Goal: Transaction & Acquisition: Book appointment/travel/reservation

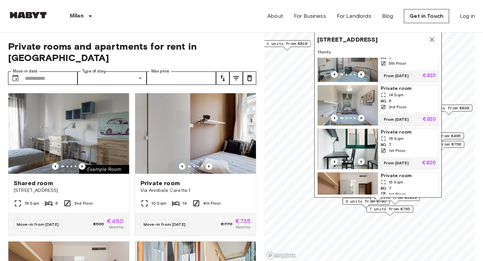
scroll to position [229, 0]
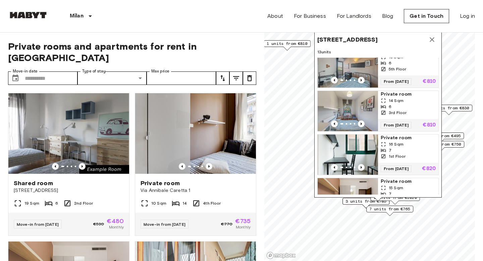
click at [431, 40] on icon "Map marker" at bounding box center [432, 39] width 5 height 5
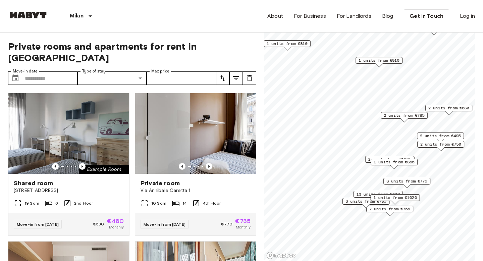
click at [397, 116] on span "2 units from €785" at bounding box center [404, 115] width 41 height 6
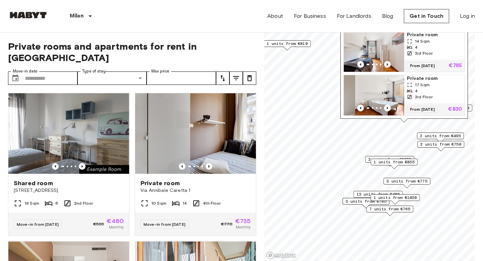
click at [374, 85] on img "Map marker" at bounding box center [374, 95] width 60 height 40
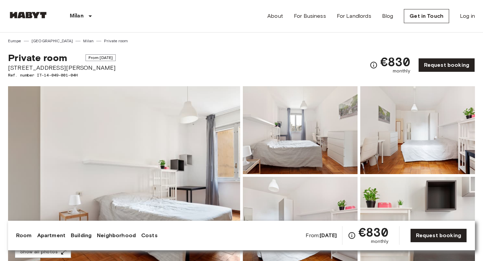
click at [169, 139] on img at bounding box center [124, 175] width 232 height 179
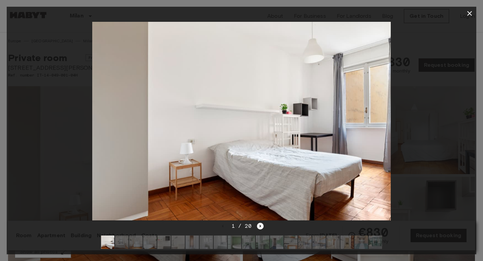
click at [261, 227] on icon "Next image" at bounding box center [260, 226] width 7 height 7
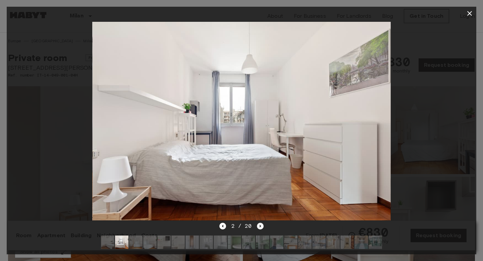
click at [261, 227] on icon "Next image" at bounding box center [260, 226] width 7 height 7
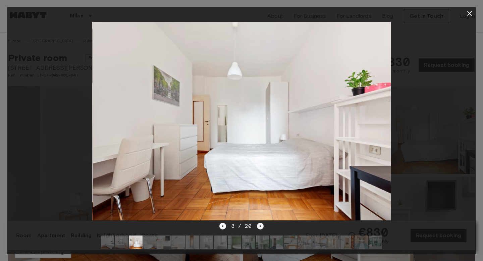
click at [261, 227] on icon "Next image" at bounding box center [260, 226] width 7 height 7
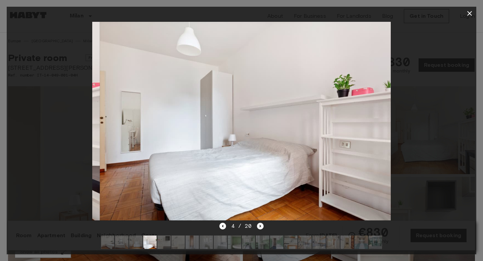
click at [261, 227] on icon "Next image" at bounding box center [260, 226] width 7 height 7
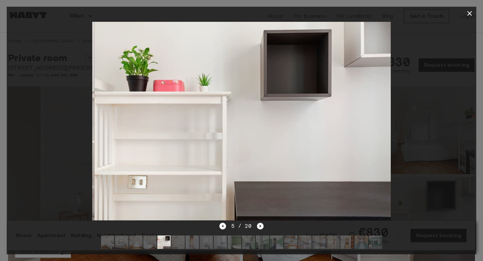
click at [261, 227] on icon "Next image" at bounding box center [260, 226] width 7 height 7
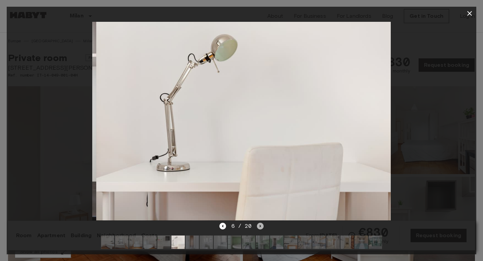
click at [261, 227] on icon "Next image" at bounding box center [260, 226] width 7 height 7
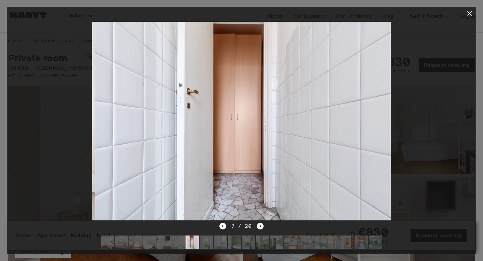
click at [261, 227] on icon "Next image" at bounding box center [260, 226] width 7 height 7
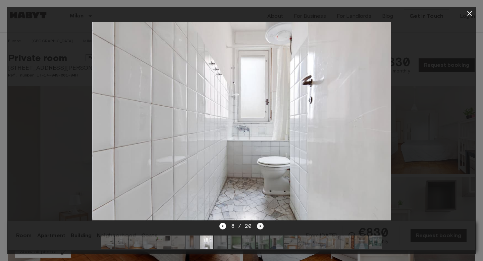
click at [261, 227] on icon "Next image" at bounding box center [260, 226] width 7 height 7
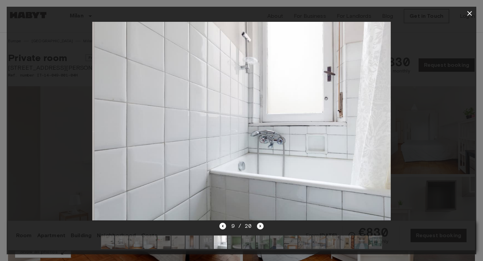
click at [261, 227] on icon "Next image" at bounding box center [260, 226] width 7 height 7
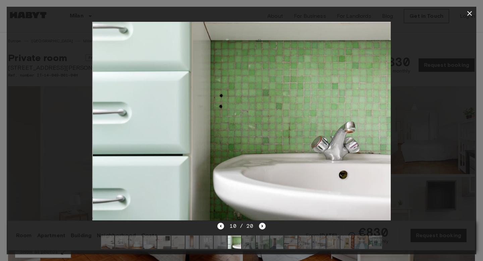
click at [261, 227] on icon "Next image" at bounding box center [262, 226] width 7 height 7
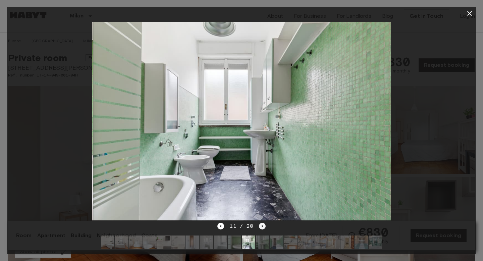
click at [261, 227] on icon "Next image" at bounding box center [262, 226] width 7 height 7
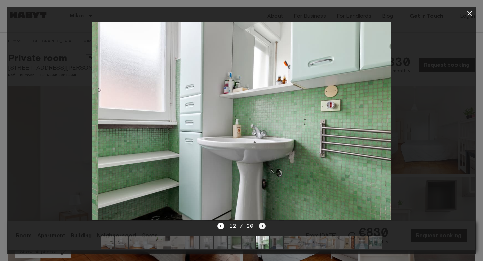
click at [261, 227] on icon "Next image" at bounding box center [262, 226] width 7 height 7
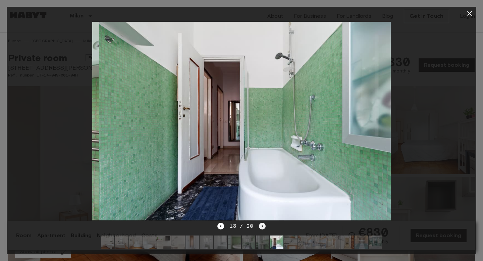
click at [261, 227] on icon "Next image" at bounding box center [262, 226] width 7 height 7
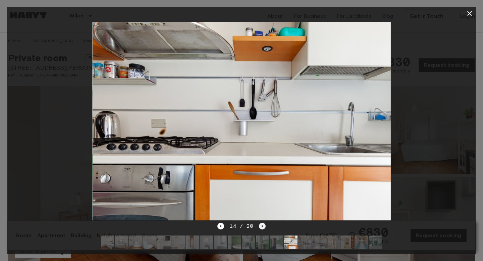
click at [261, 227] on icon "Next image" at bounding box center [262, 226] width 7 height 7
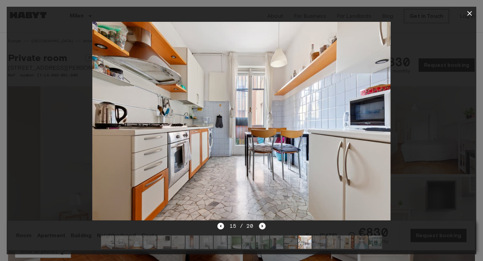
click at [261, 227] on icon "Next image" at bounding box center [262, 226] width 7 height 7
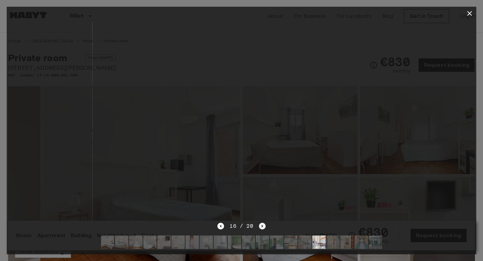
click at [261, 227] on icon "Next image" at bounding box center [262, 226] width 7 height 7
click at [261, 227] on div "20 / 20" at bounding box center [241, 226] width 48 height 8
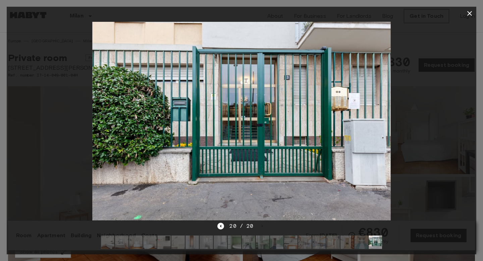
click at [471, 12] on icon "button" at bounding box center [470, 13] width 8 height 8
